Goal: Information Seeking & Learning: Learn about a topic

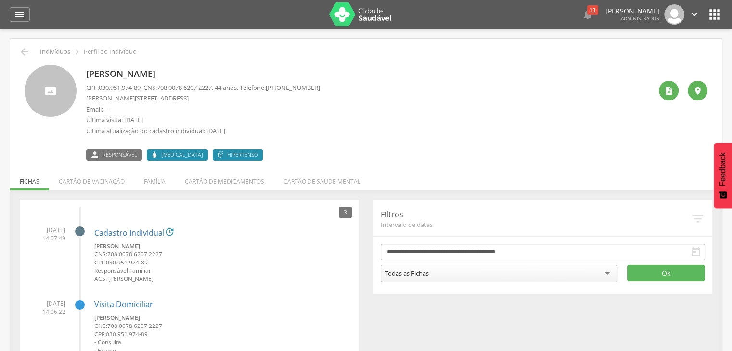
drag, startPoint x: 88, startPoint y: 69, endPoint x: 192, endPoint y: 66, distance: 104.9
click at [164, 70] on p "[PERSON_NAME]" at bounding box center [203, 74] width 234 height 13
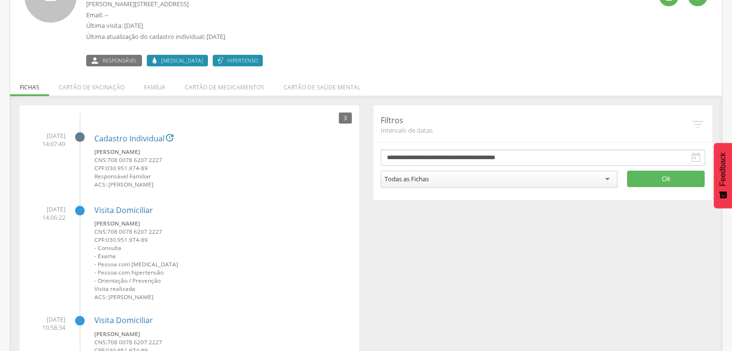
scroll to position [95, 0]
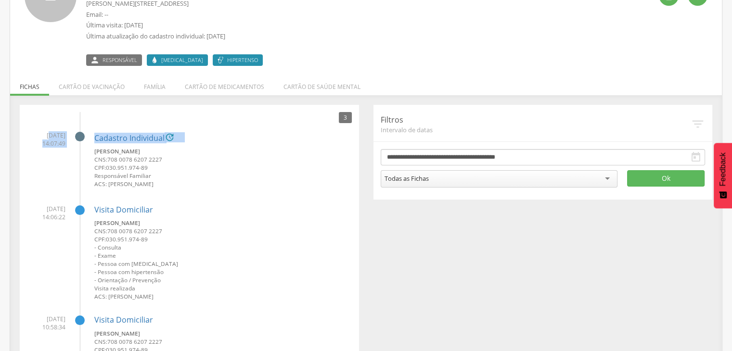
drag, startPoint x: 38, startPoint y: 132, endPoint x: 69, endPoint y: 145, distance: 33.9
click at [69, 145] on li "21/08/2025 14:07:49 Cadastro Individual  Jose Ildon Vieira dos Santos CNS: 708…" at bounding box center [189, 157] width 325 height 66
click at [57, 140] on span "21/08/2025 14:07:49" at bounding box center [46, 139] width 38 height 16
click at [49, 145] on span "21/08/2025 14:07:49" at bounding box center [46, 139] width 38 height 16
click at [122, 140] on link "Cadastro Individual" at bounding box center [129, 138] width 70 height 9
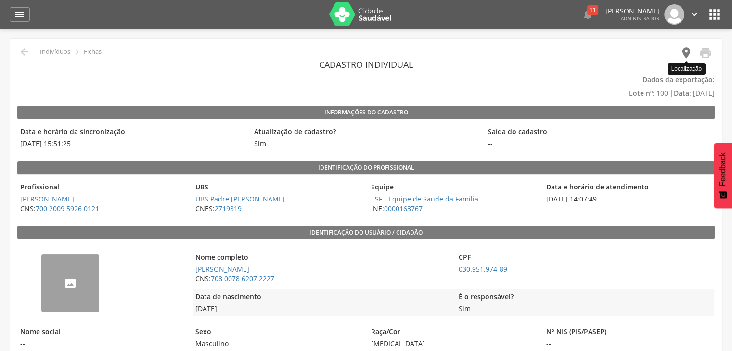
click at [684, 51] on icon "" at bounding box center [685, 52] width 13 height 13
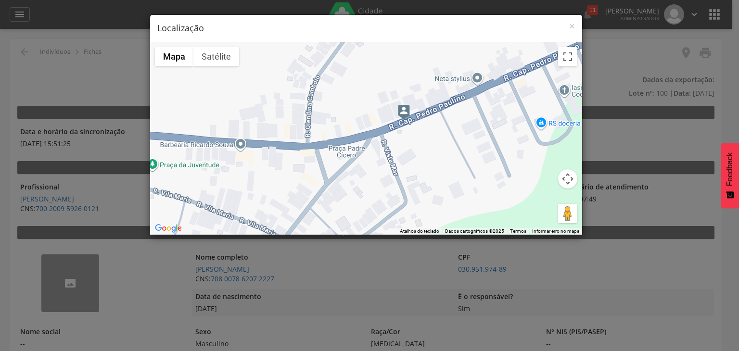
drag, startPoint x: 479, startPoint y: 105, endPoint x: 467, endPoint y: 110, distance: 13.4
click at [467, 110] on div at bounding box center [366, 138] width 432 height 192
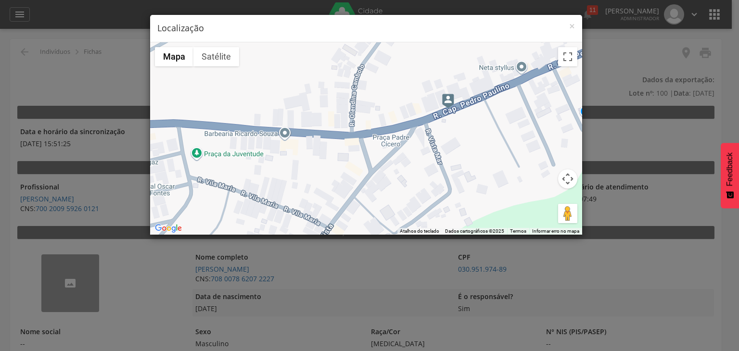
drag, startPoint x: 436, startPoint y: 168, endPoint x: 477, endPoint y: 160, distance: 41.6
click at [478, 161] on div at bounding box center [366, 138] width 432 height 192
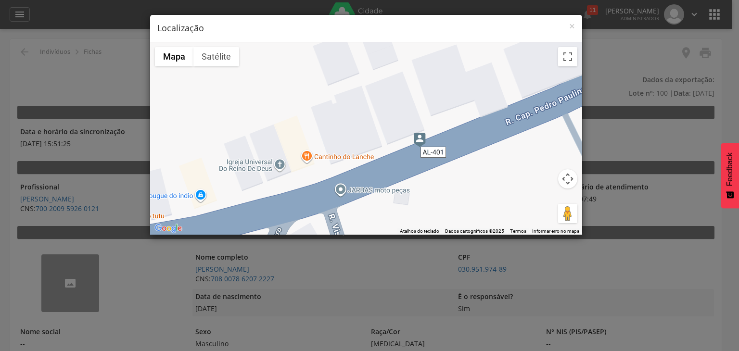
drag, startPoint x: 445, startPoint y: 93, endPoint x: 452, endPoint y: 167, distance: 74.4
click at [452, 167] on div at bounding box center [366, 138] width 432 height 192
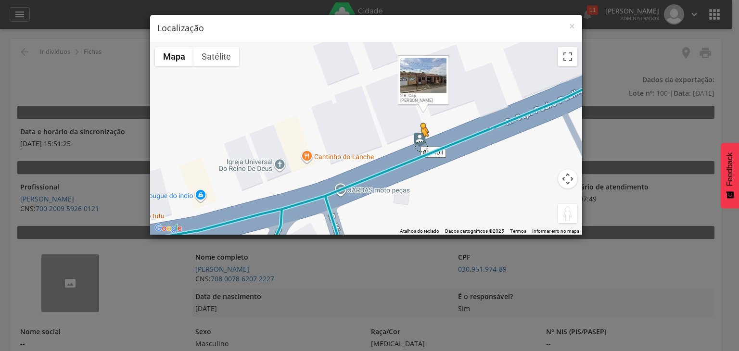
drag, startPoint x: 566, startPoint y: 211, endPoint x: 421, endPoint y: 145, distance: 159.5
click at [421, 145] on div "Pressione as teclas Alt + Enter para ativar o recurso de arrastar com o teclado…" at bounding box center [366, 138] width 432 height 192
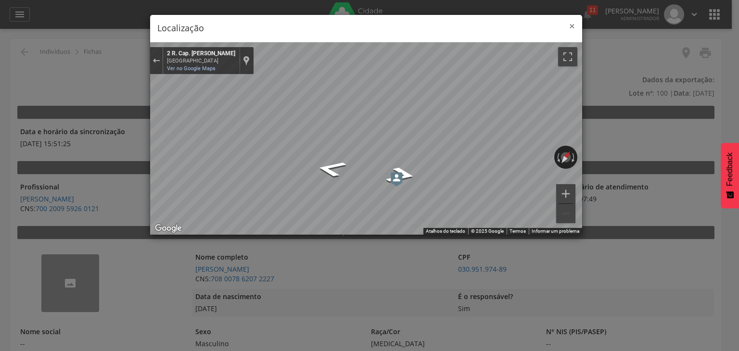
click at [571, 25] on span "×" at bounding box center [572, 25] width 6 height 13
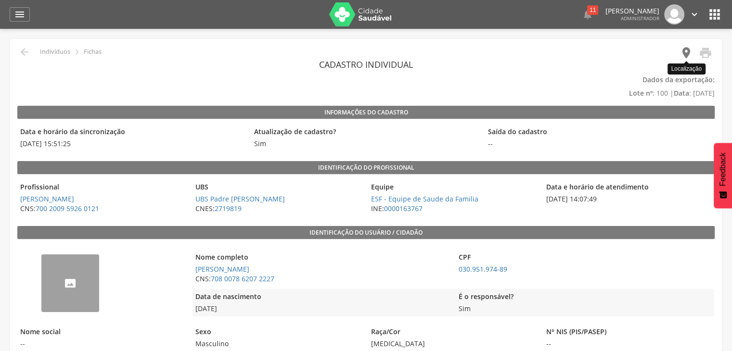
click at [686, 54] on icon "" at bounding box center [685, 52] width 13 height 13
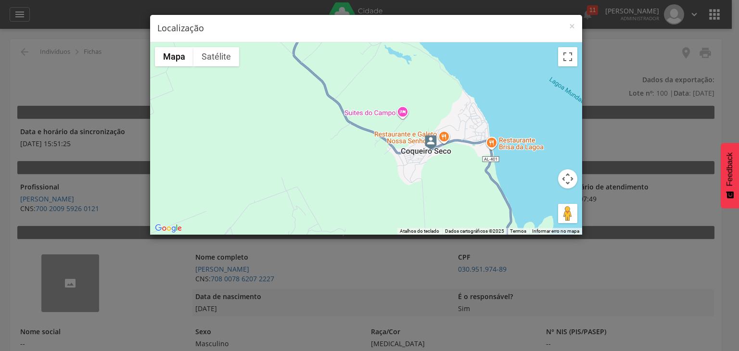
drag, startPoint x: 439, startPoint y: 187, endPoint x: 419, endPoint y: 156, distance: 36.6
click at [419, 156] on div at bounding box center [366, 138] width 432 height 192
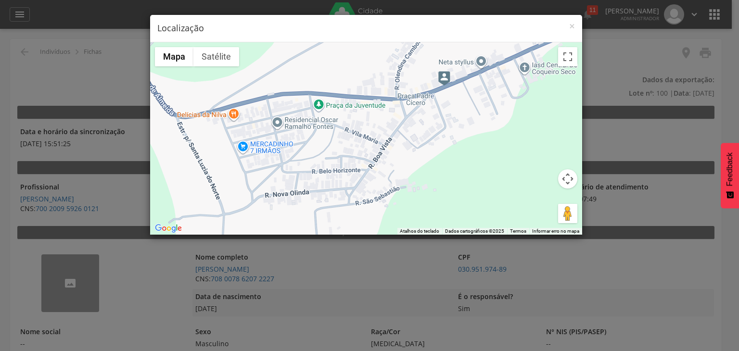
drag, startPoint x: 446, startPoint y: 120, endPoint x: 480, endPoint y: 112, distance: 34.2
click at [480, 112] on div at bounding box center [366, 138] width 432 height 192
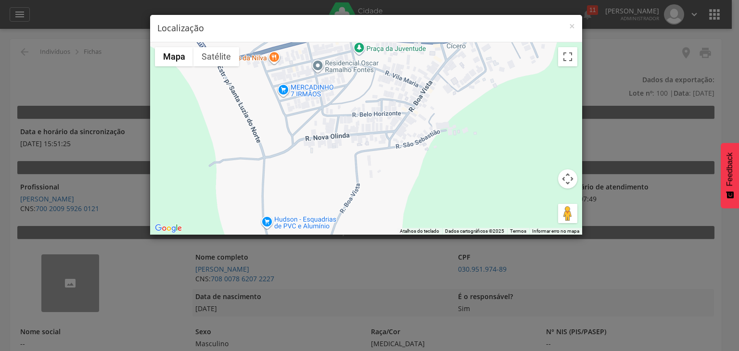
drag, startPoint x: 431, startPoint y: 146, endPoint x: 480, endPoint y: 75, distance: 86.5
click at [483, 67] on div at bounding box center [366, 138] width 432 height 192
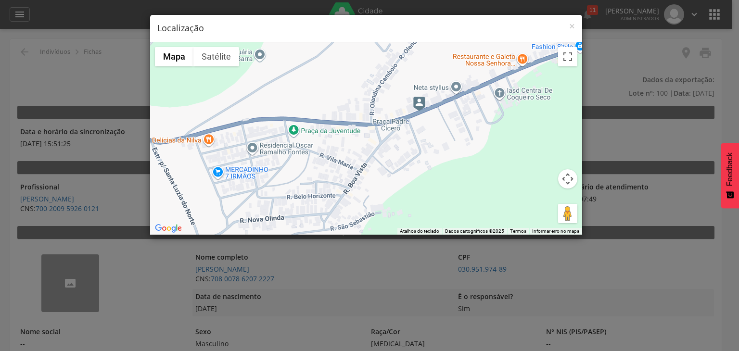
drag, startPoint x: 496, startPoint y: 60, endPoint x: 506, endPoint y: 126, distance: 66.1
click at [415, 173] on div at bounding box center [366, 138] width 432 height 192
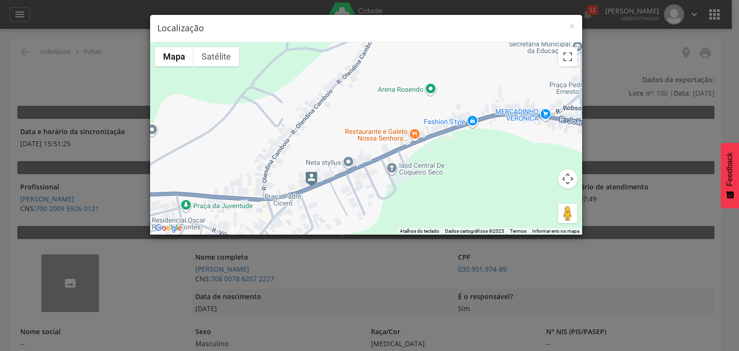
drag, startPoint x: 520, startPoint y: 98, endPoint x: 417, endPoint y: 166, distance: 123.4
click at [416, 169] on div at bounding box center [366, 138] width 432 height 192
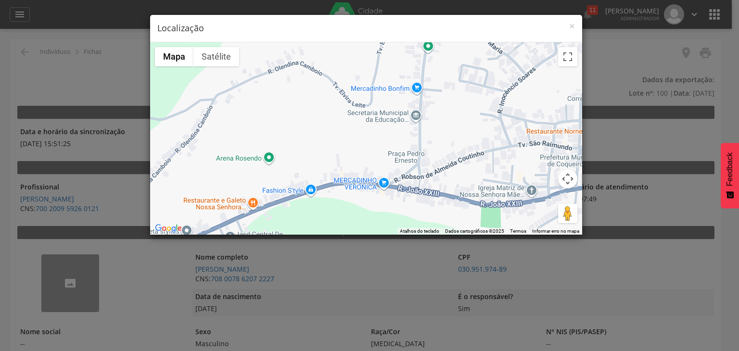
drag, startPoint x: 501, startPoint y: 114, endPoint x: 341, endPoint y: 181, distance: 173.6
click at [341, 181] on div at bounding box center [366, 138] width 432 height 192
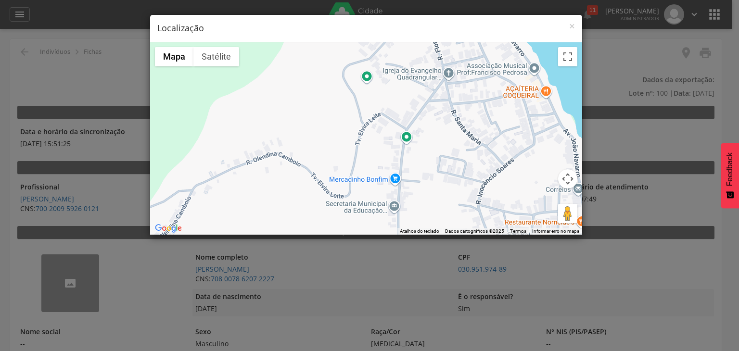
drag, startPoint x: 421, startPoint y: 102, endPoint x: 369, endPoint y: 146, distance: 67.9
click at [394, 186] on div at bounding box center [366, 138] width 432 height 192
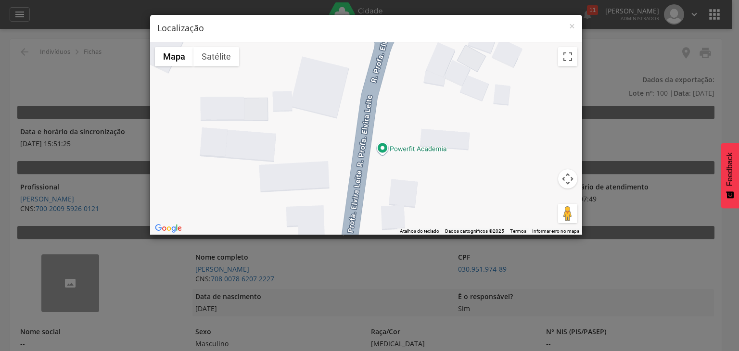
drag, startPoint x: 409, startPoint y: 98, endPoint x: 414, endPoint y: 114, distance: 16.9
click at [414, 114] on div at bounding box center [366, 138] width 432 height 192
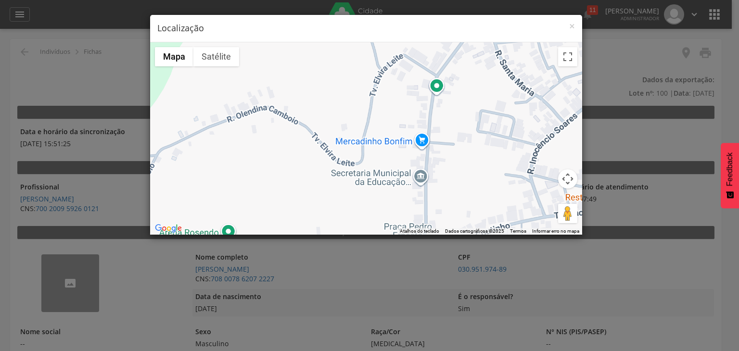
drag, startPoint x: 401, startPoint y: 175, endPoint x: 462, endPoint y: 76, distance: 116.6
click at [462, 76] on div at bounding box center [366, 138] width 432 height 192
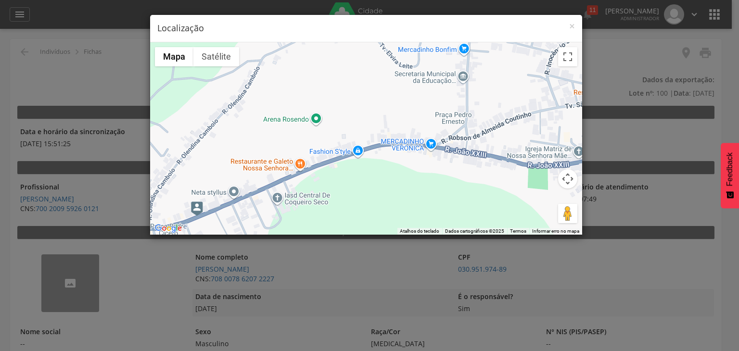
drag, startPoint x: 430, startPoint y: 169, endPoint x: 461, endPoint y: 87, distance: 88.3
click at [461, 87] on div at bounding box center [366, 138] width 432 height 192
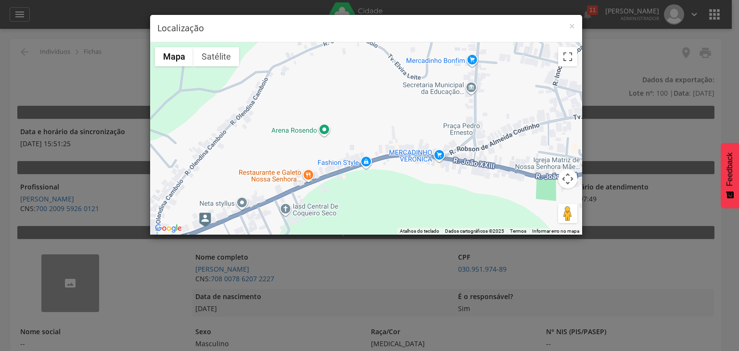
drag, startPoint x: 216, startPoint y: 157, endPoint x: 226, endPoint y: 168, distance: 14.3
click at [226, 168] on div at bounding box center [366, 138] width 432 height 192
click at [571, 25] on span "×" at bounding box center [572, 25] width 6 height 13
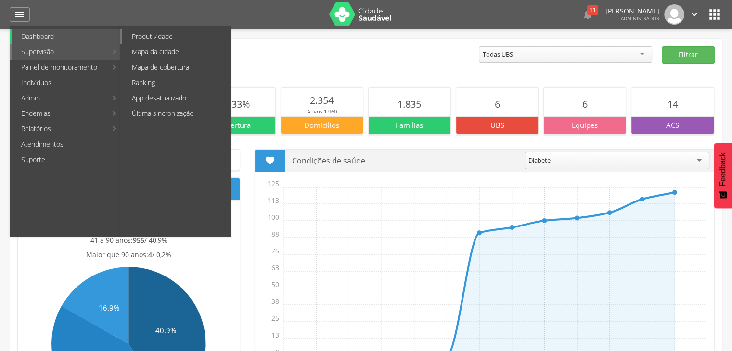
click at [169, 36] on link "Produtividade" at bounding box center [176, 36] width 108 height 15
type input "**********"
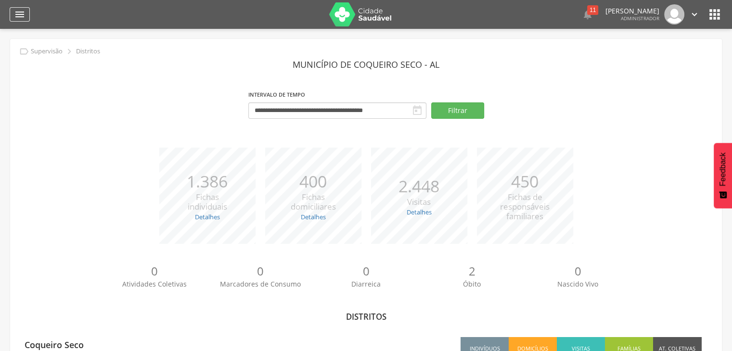
click at [19, 14] on icon "" at bounding box center [20, 15] width 12 height 12
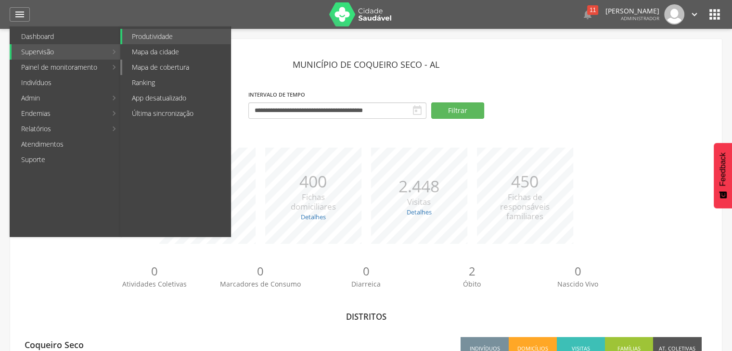
click at [163, 69] on link "Mapa de cobertura" at bounding box center [176, 67] width 108 height 15
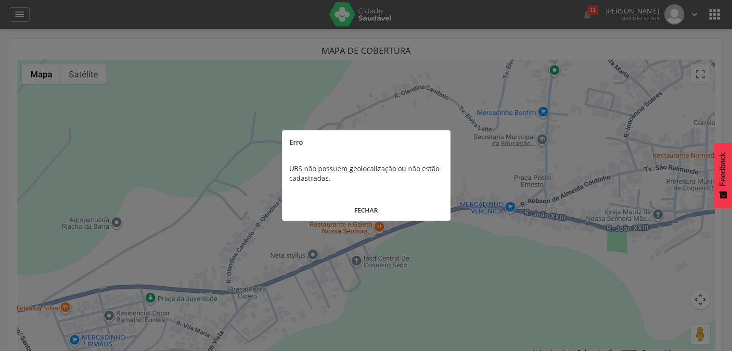
drag, startPoint x: 370, startPoint y: 209, endPoint x: 149, endPoint y: 88, distance: 252.1
click at [368, 208] on button "FECHAR" at bounding box center [366, 210] width 168 height 21
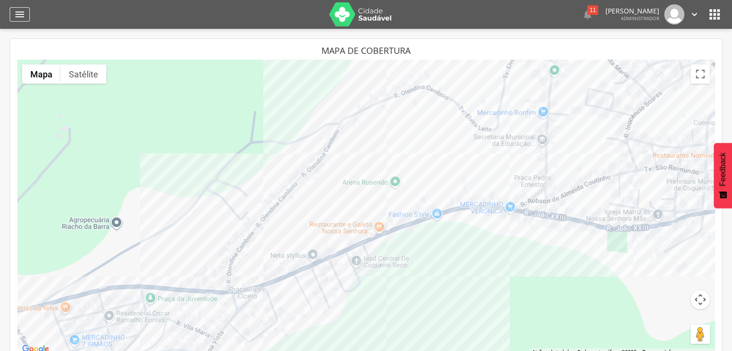
click at [22, 12] on icon "" at bounding box center [20, 15] width 12 height 12
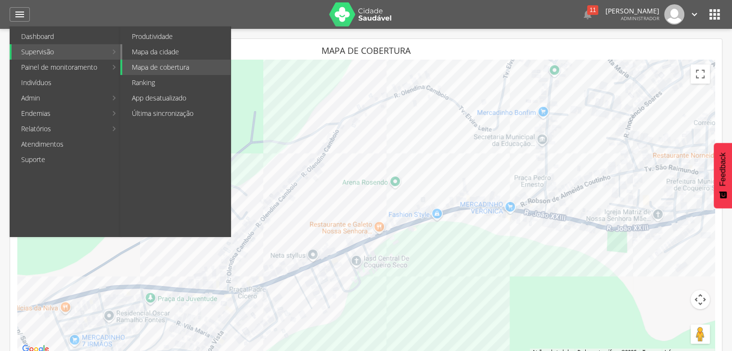
click at [140, 52] on link "Mapa da cidade" at bounding box center [176, 51] width 108 height 15
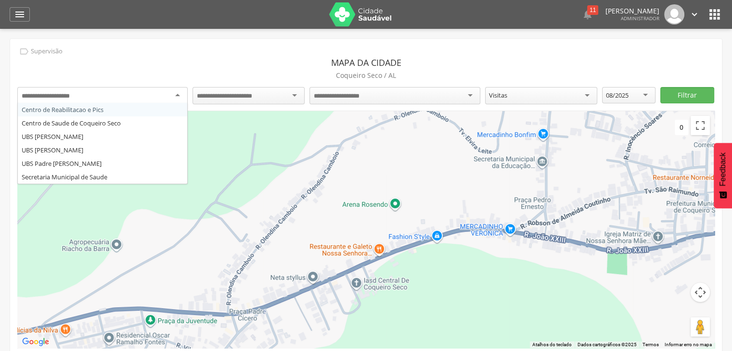
click at [128, 97] on div at bounding box center [102, 95] width 170 height 17
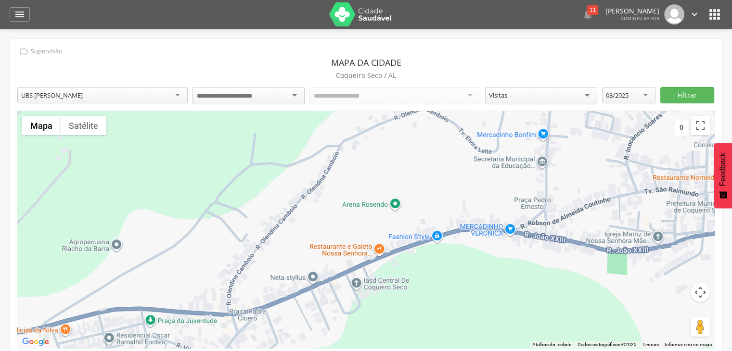
click at [253, 97] on input "select-one" at bounding box center [232, 96] width 71 height 9
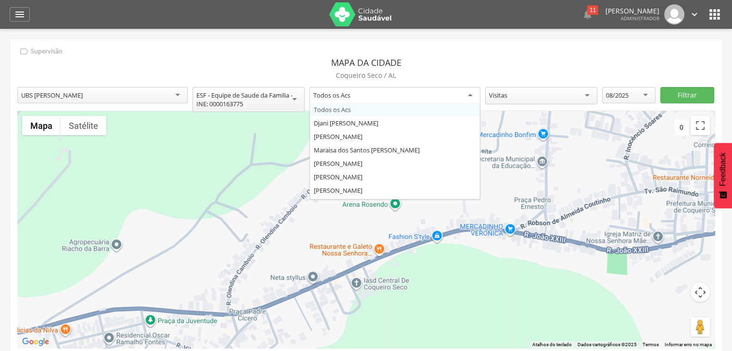
click at [423, 97] on div "Todos os Acs" at bounding box center [394, 95] width 170 height 17
drag, startPoint x: 102, startPoint y: 86, endPoint x: 101, endPoint y: 91, distance: 5.5
click at [101, 87] on div "**********" at bounding box center [365, 201] width 711 height 324
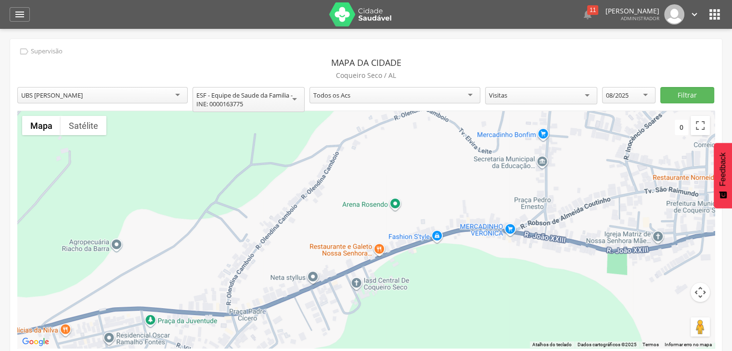
click at [103, 97] on div "UBS Jose Gomes da Silva" at bounding box center [102, 95] width 170 height 16
click at [219, 96] on input "select-one" at bounding box center [232, 96] width 71 height 9
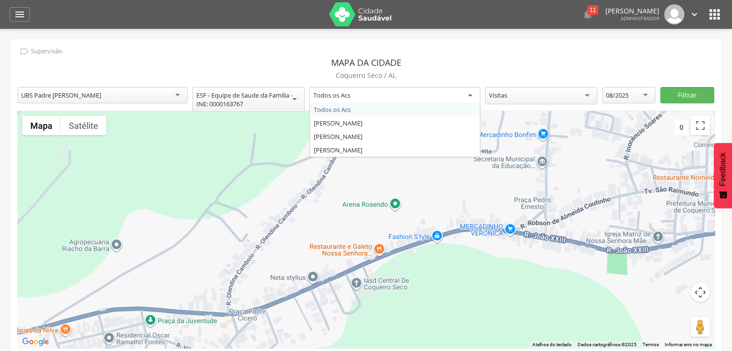
click at [322, 95] on div "Todos os Acs" at bounding box center [331, 95] width 37 height 9
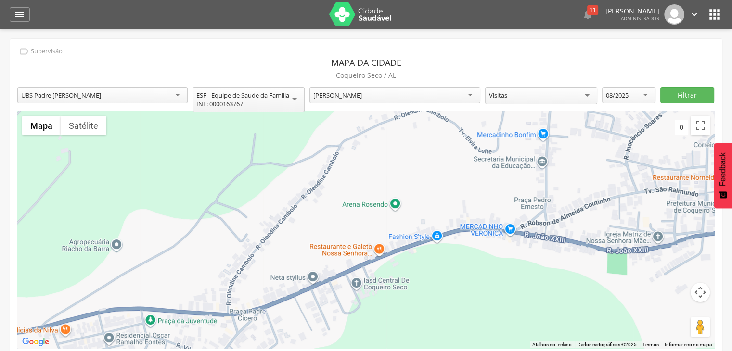
click at [521, 91] on div "Visitas" at bounding box center [541, 95] width 112 height 17
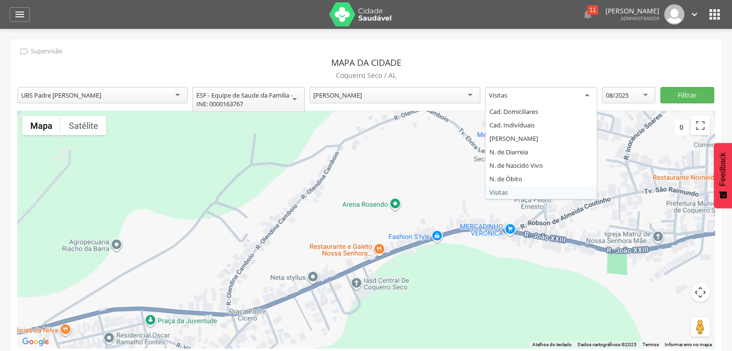
drag, startPoint x: 528, startPoint y: 68, endPoint x: 614, endPoint y: 86, distance: 88.4
click at [528, 69] on p "Coqueiro Seco / AL" at bounding box center [365, 75] width 697 height 13
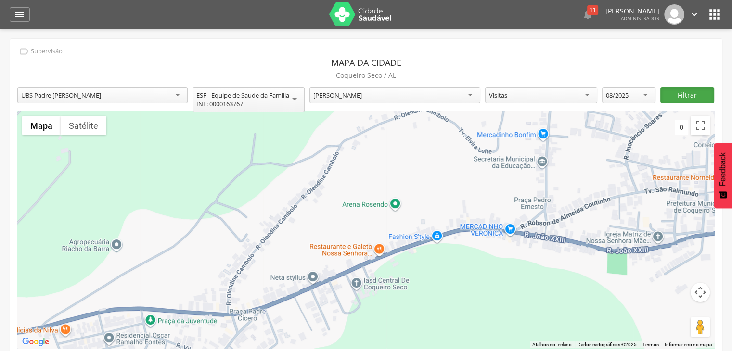
click at [692, 91] on button "Filtrar" at bounding box center [686, 95] width 53 height 16
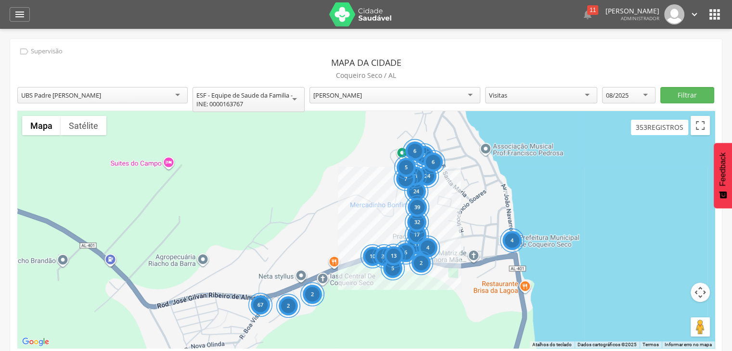
drag, startPoint x: 306, startPoint y: 186, endPoint x: 324, endPoint y: 186, distance: 18.3
click at [324, 186] on div "67 10 11 17 24 24 32 26 5 6 39 2 13 4 31 7 6 6 2 7 4 2 5" at bounding box center [365, 229] width 697 height 237
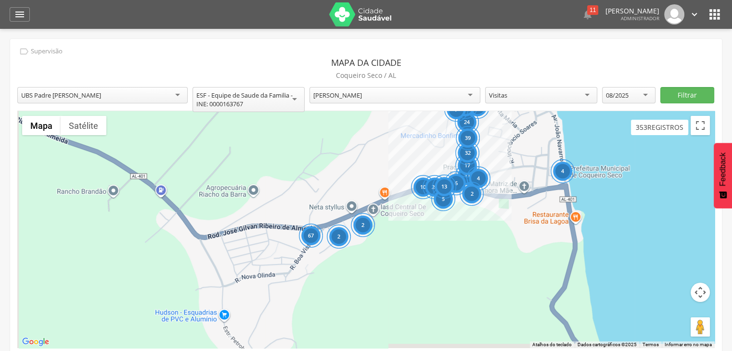
drag, startPoint x: 256, startPoint y: 257, endPoint x: 312, endPoint y: 182, distance: 93.6
click at [312, 182] on div "67 10 11 17 24 24 32 26 5 6 39 2 13 4 31 7 6 6 2 7 4 2 5" at bounding box center [365, 229] width 697 height 237
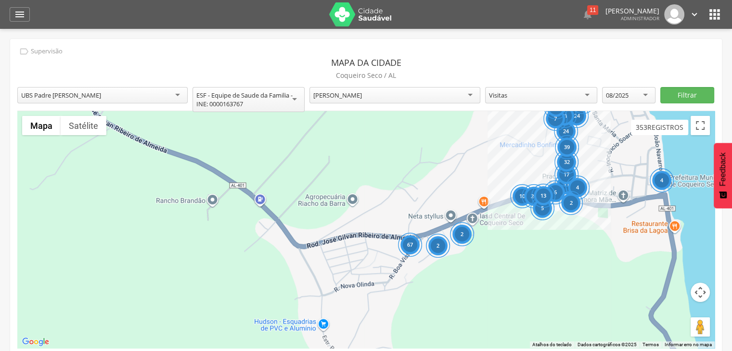
drag, startPoint x: 279, startPoint y: 238, endPoint x: 410, endPoint y: 247, distance: 130.7
click at [376, 251] on div "67 10 11 17 24 24 32 26 5 6 39 2 13 4 31 7 6 6 2 7 4 2 5" at bounding box center [365, 229] width 697 height 237
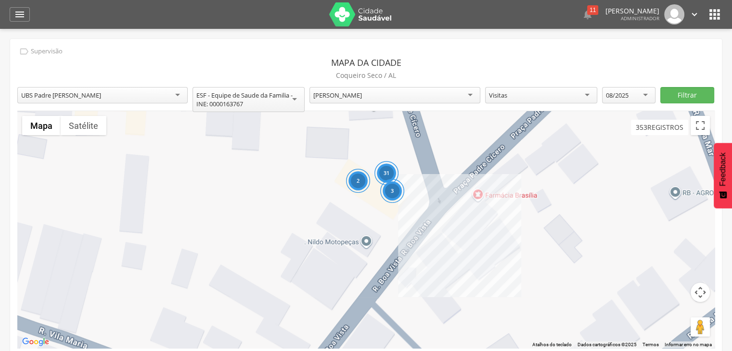
drag, startPoint x: 446, startPoint y: 186, endPoint x: 443, endPoint y: 259, distance: 73.7
click at [443, 259] on div "2 31 3" at bounding box center [365, 229] width 697 height 237
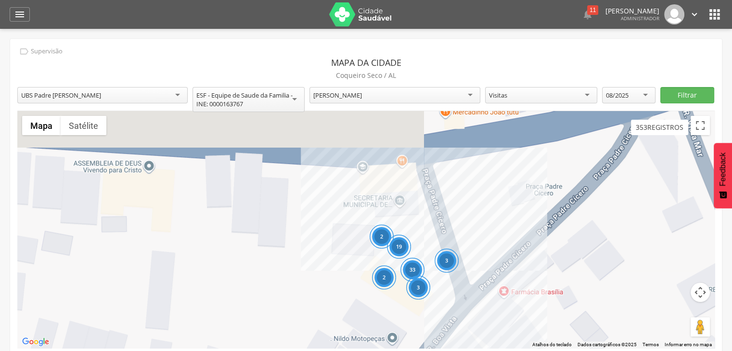
drag, startPoint x: 477, startPoint y: 137, endPoint x: 502, endPoint y: 223, distance: 89.7
click at [502, 222] on div "2 33 3 19 3 2" at bounding box center [365, 229] width 697 height 237
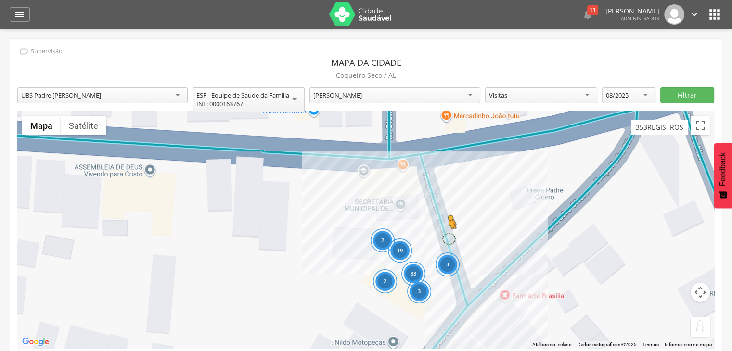
drag, startPoint x: 704, startPoint y: 329, endPoint x: 444, endPoint y: 235, distance: 276.1
click at [444, 235] on div "2 33 3 19 3 2 Pressione as teclas Alt + Enter para ativar o recurso de arrastar…" at bounding box center [365, 229] width 697 height 237
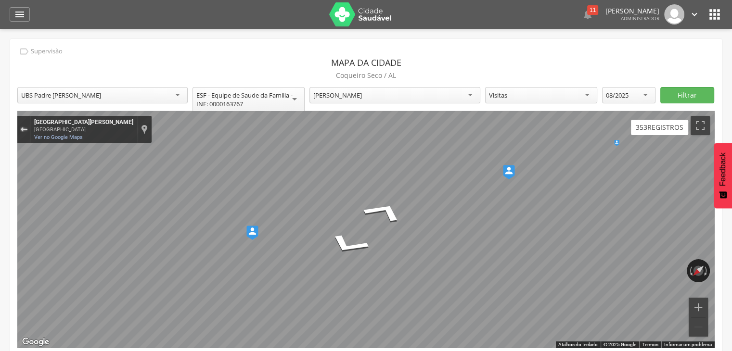
click at [22, 130] on div "Sair do Street View" at bounding box center [23, 129] width 7 height 6
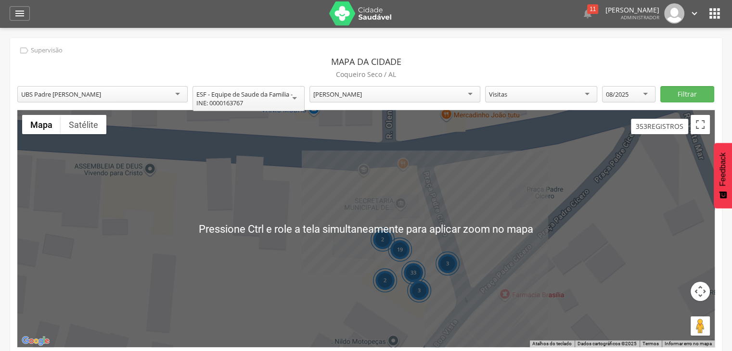
scroll to position [0, 0]
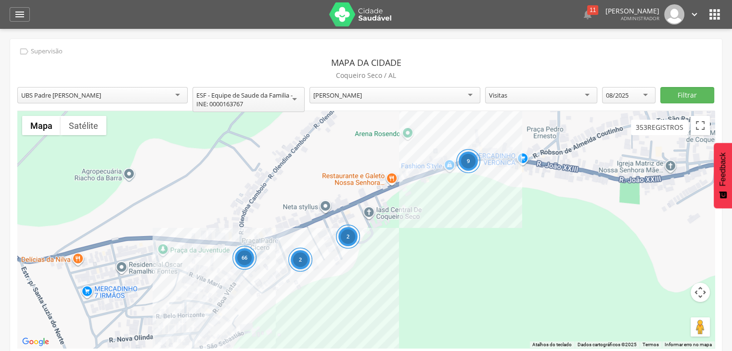
drag, startPoint x: 508, startPoint y: 193, endPoint x: 270, endPoint y: 237, distance: 241.7
click at [270, 237] on div "66 9 2 2 Carregando..." at bounding box center [365, 229] width 697 height 237
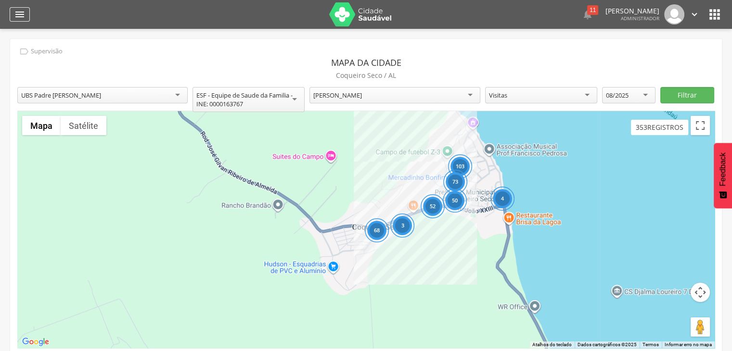
click at [25, 16] on div "" at bounding box center [20, 14] width 20 height 14
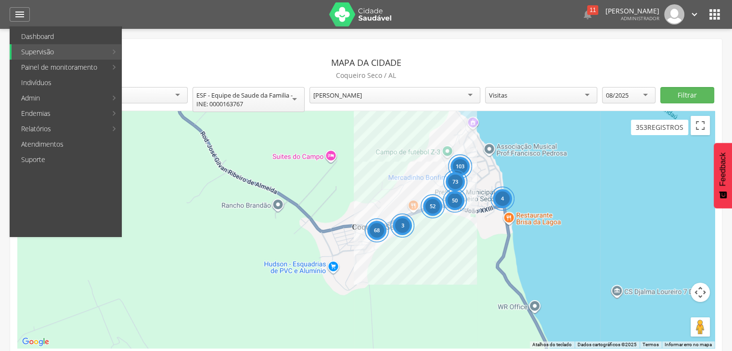
click at [710, 13] on icon "" at bounding box center [714, 14] width 15 height 15
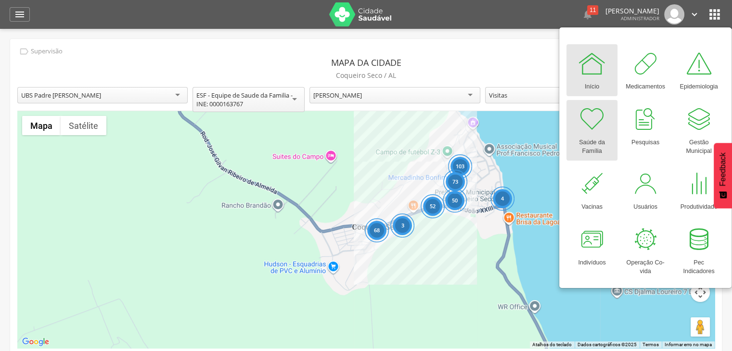
click at [591, 129] on div at bounding box center [591, 119] width 29 height 29
